Goal: Task Accomplishment & Management: Manage account settings

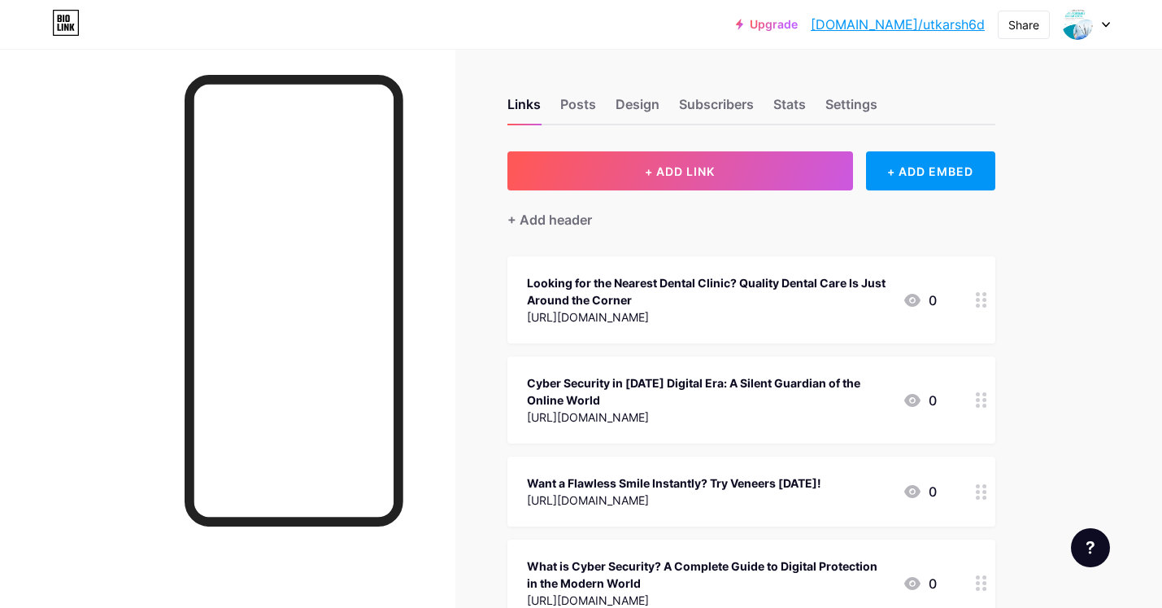
click at [1103, 23] on icon at bounding box center [1106, 25] width 7 height 4
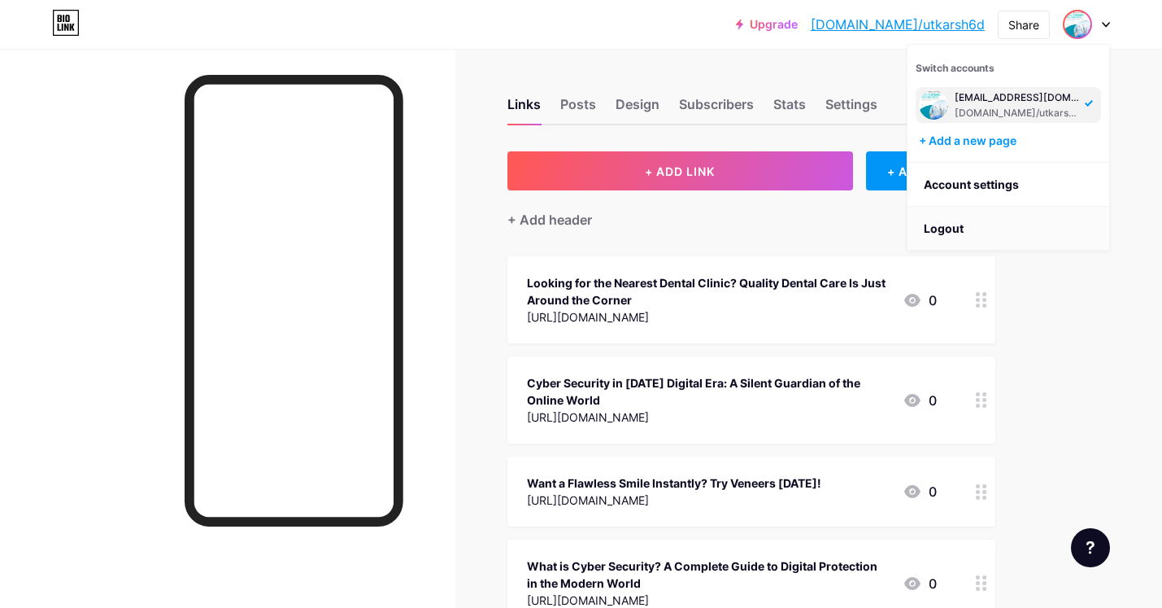
click at [979, 212] on li "Logout" at bounding box center [1009, 229] width 202 height 44
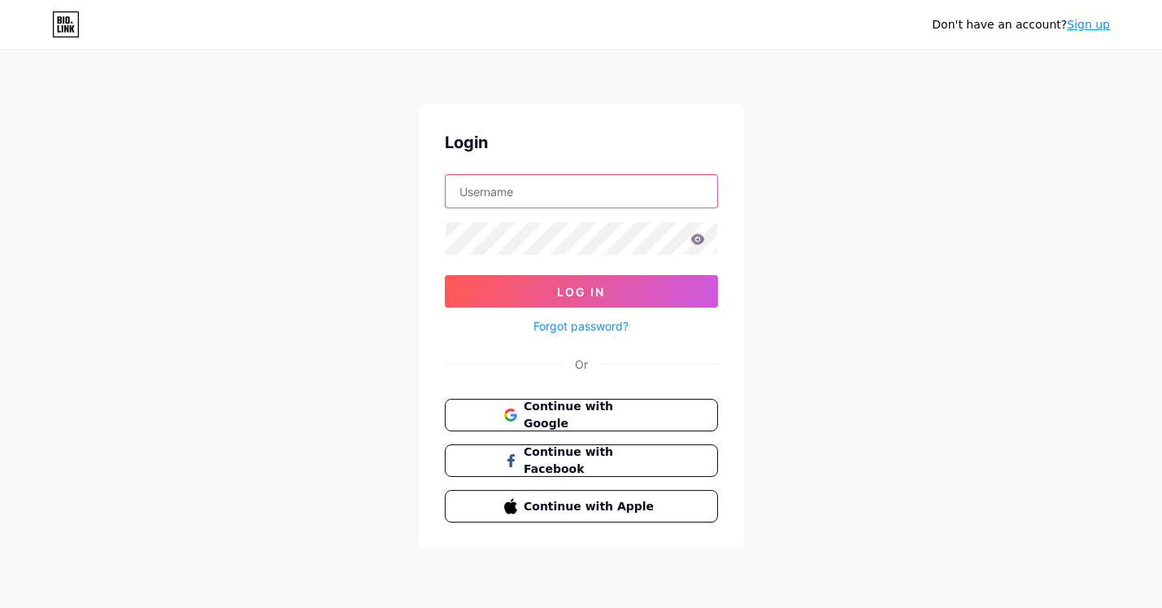
type input "[EMAIL_ADDRESS][DOMAIN_NAME]"
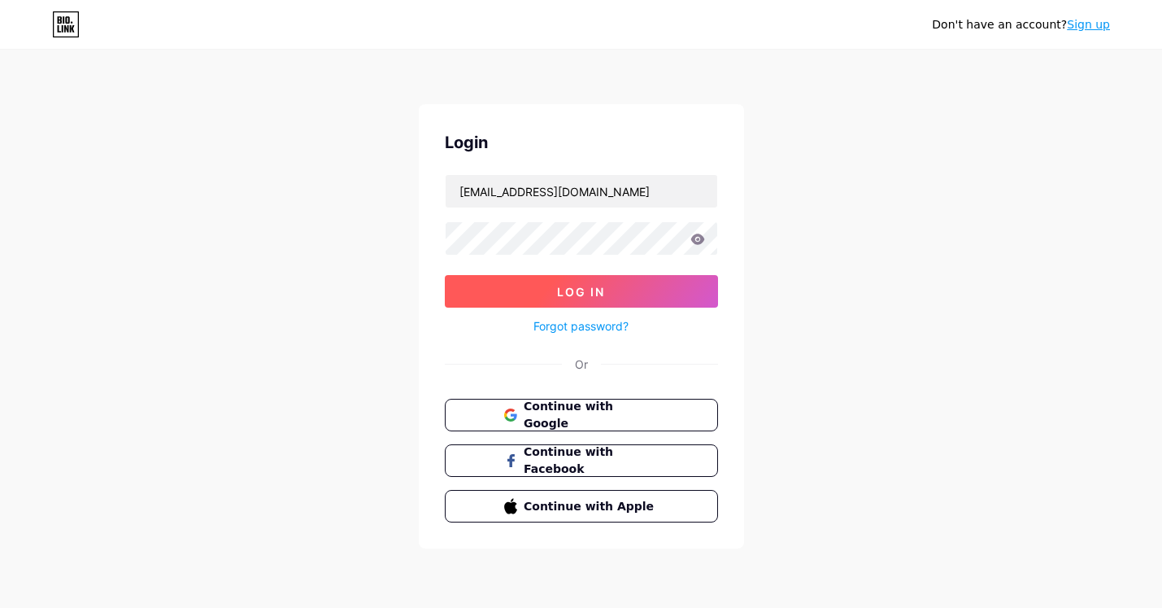
click at [611, 281] on button "Log In" at bounding box center [581, 291] width 273 height 33
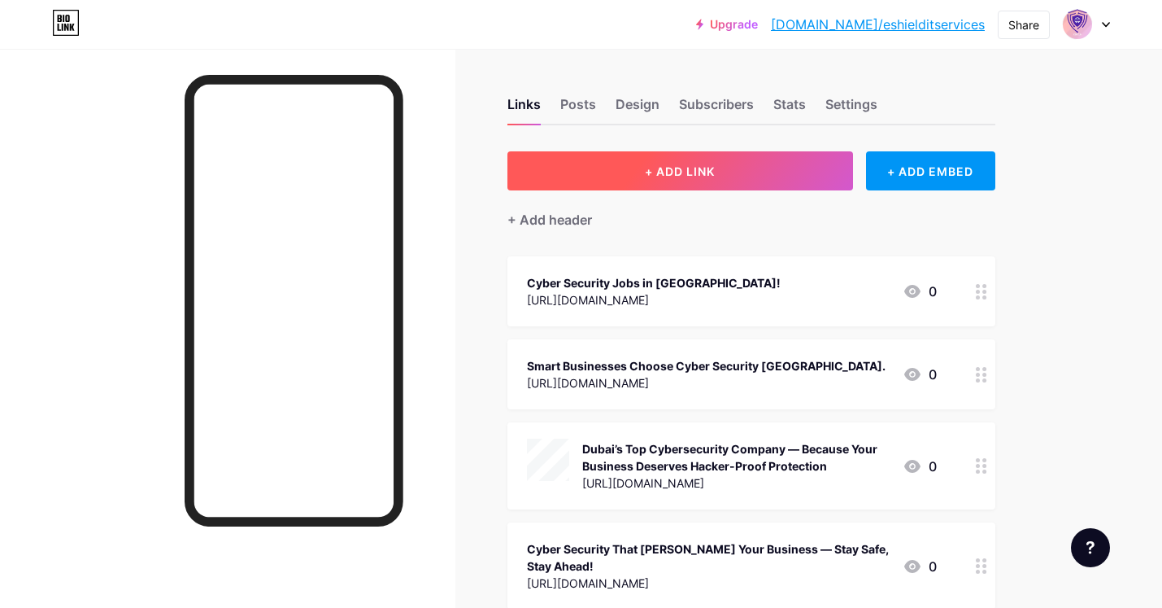
click at [533, 159] on button "+ ADD LINK" at bounding box center [681, 170] width 346 height 39
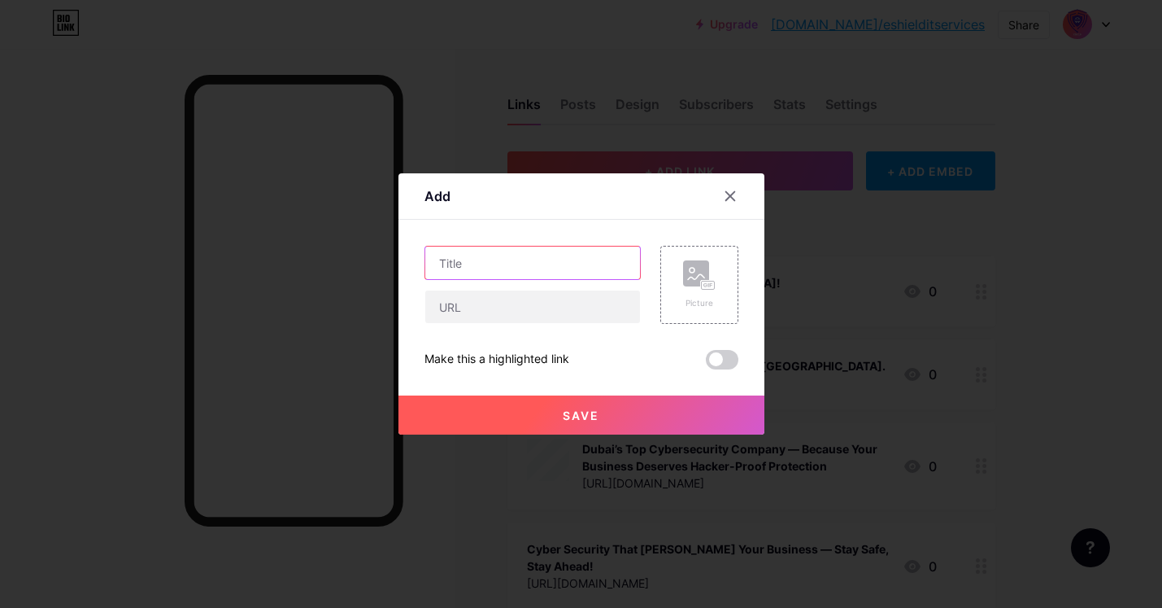
click at [528, 273] on input "text" at bounding box center [532, 262] width 215 height 33
paste input "AI-Powered Cybersecurity: The Future of Intelligent Threat Detection and Digita…"
type input "AI-Powered Cybersecurity: The Future of Intelligent Threat Detection and Digita…"
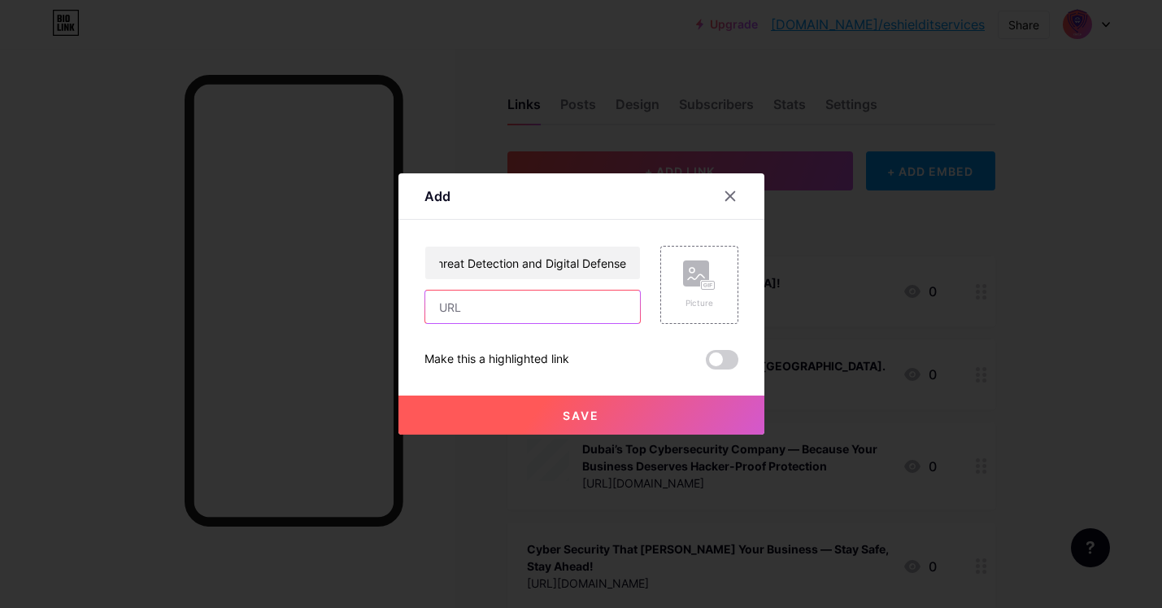
scroll to position [0, 0]
click at [497, 322] on input "text" at bounding box center [532, 306] width 215 height 33
paste input "[URL][DOMAIN_NAME]"
type input "[URL][DOMAIN_NAME]"
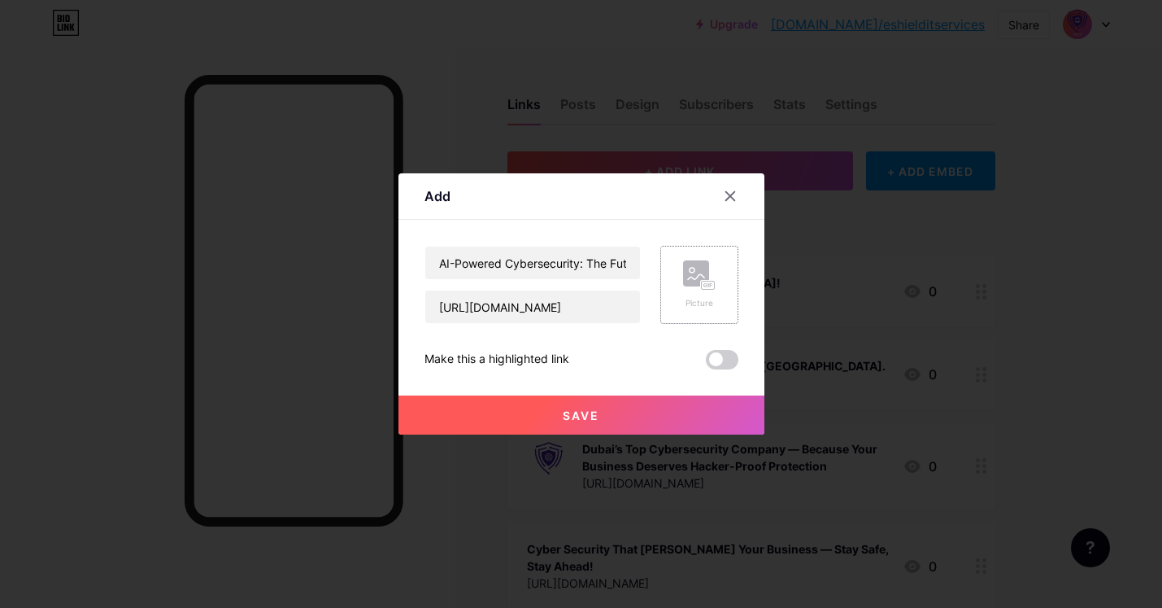
click at [698, 258] on div "Picture" at bounding box center [700, 285] width 78 height 78
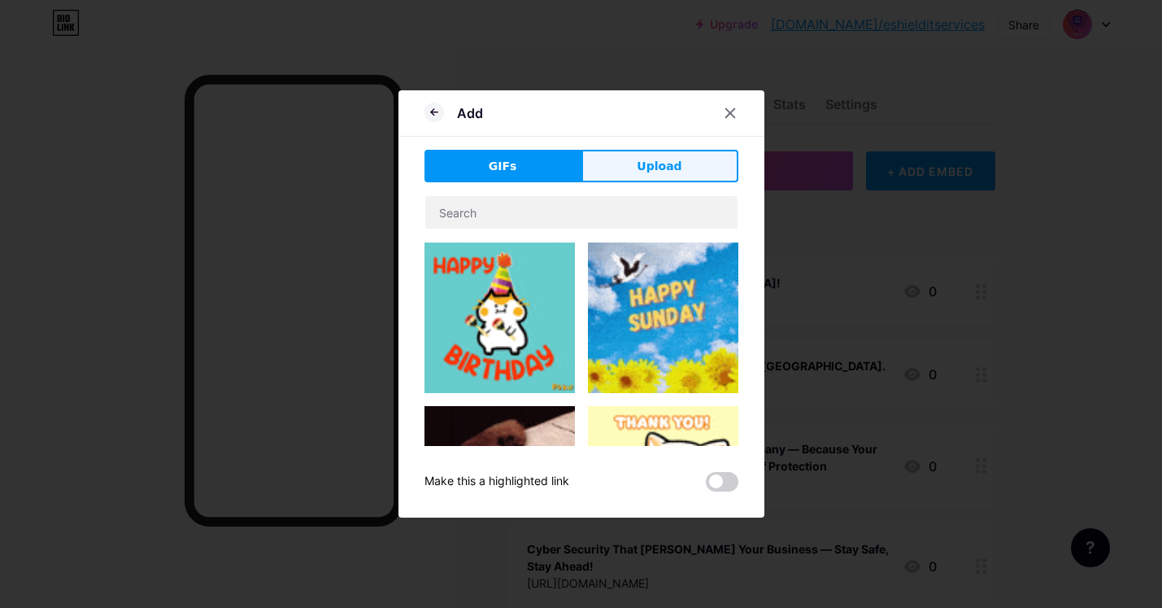
click at [631, 164] on button "Upload" at bounding box center [660, 166] width 157 height 33
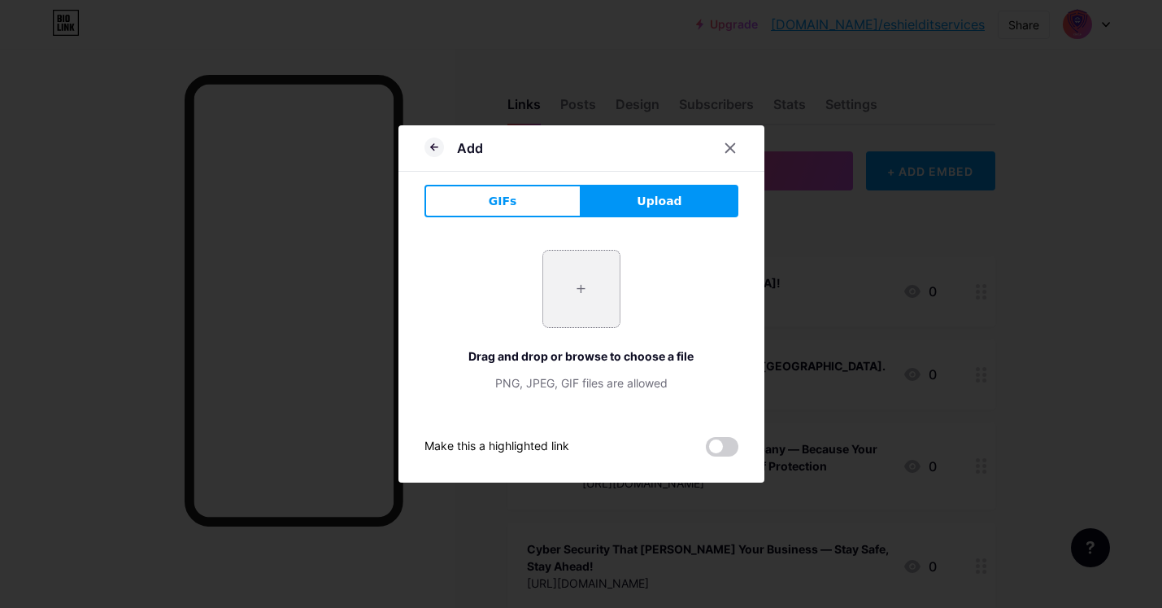
click at [547, 294] on input "file" at bounding box center [581, 289] width 76 height 76
type input "C:\fakepath\AI-Powered Cybersecurity (1).jpeg"
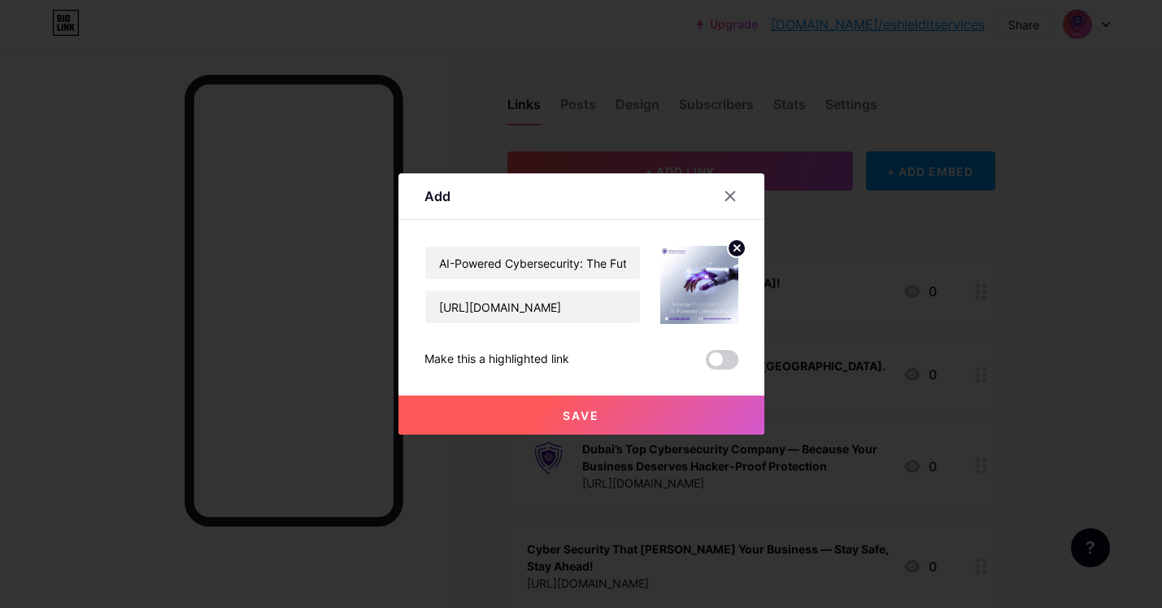
click at [565, 421] on span "Save" at bounding box center [581, 415] width 37 height 14
